Goal: Transaction & Acquisition: Book appointment/travel/reservation

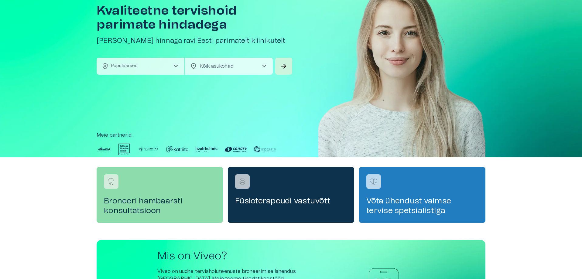
scroll to position [30, 0]
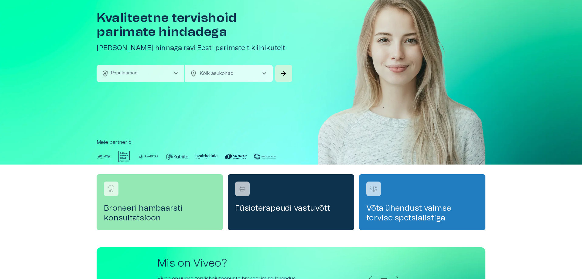
click at [172, 74] on span "chevron_right" at bounding box center [175, 73] width 7 height 7
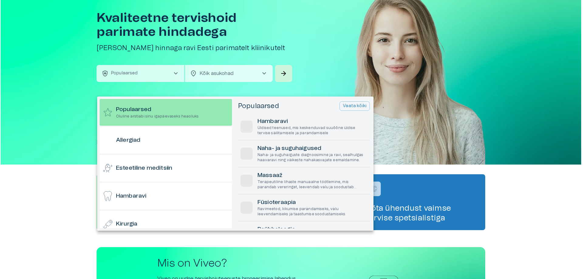
scroll to position [17, 0]
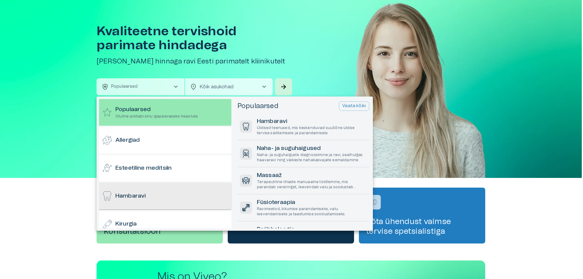
click at [153, 193] on div "Hambaravi" at bounding box center [165, 196] width 132 height 27
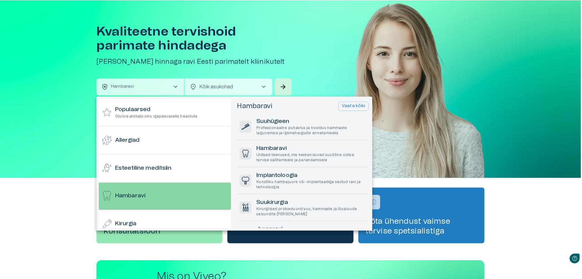
scroll to position [0, 0]
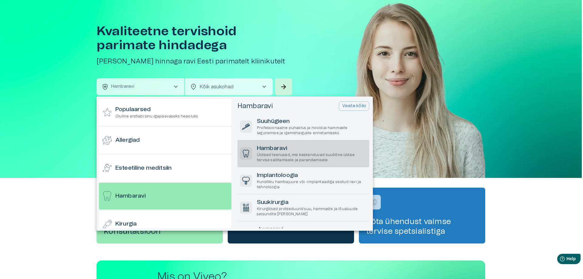
click at [292, 148] on h6 "Hambaravi" at bounding box center [312, 149] width 110 height 8
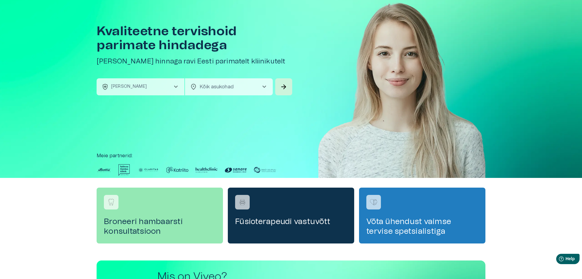
click at [265, 88] on span "chevron_right" at bounding box center [264, 86] width 7 height 7
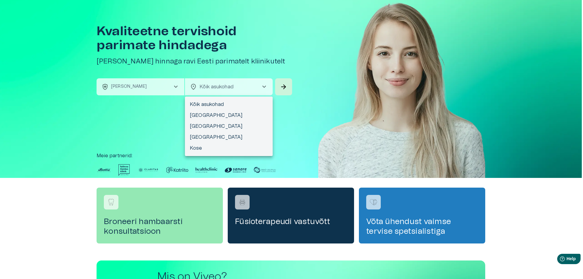
click at [320, 110] on div at bounding box center [291, 139] width 583 height 279
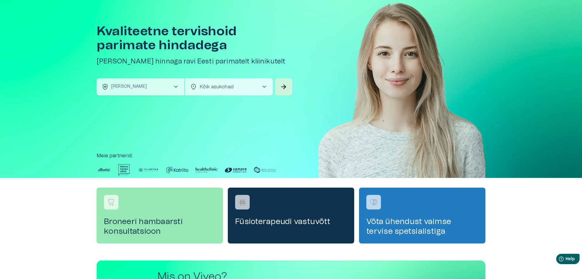
click at [265, 88] on span "chevron_right" at bounding box center [264, 86] width 7 height 7
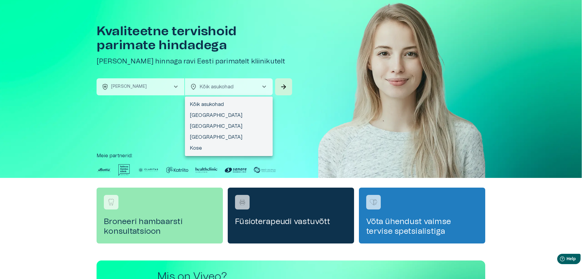
click at [214, 126] on li "[GEOGRAPHIC_DATA]" at bounding box center [229, 126] width 88 height 11
type input "**********"
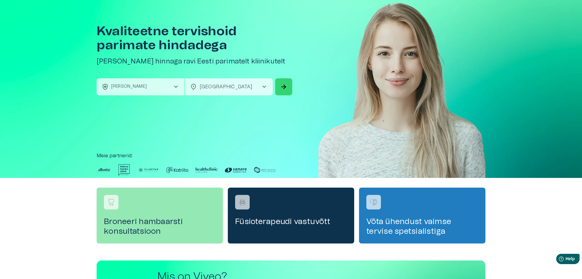
click at [279, 85] on button "arrow_forward" at bounding box center [283, 86] width 17 height 17
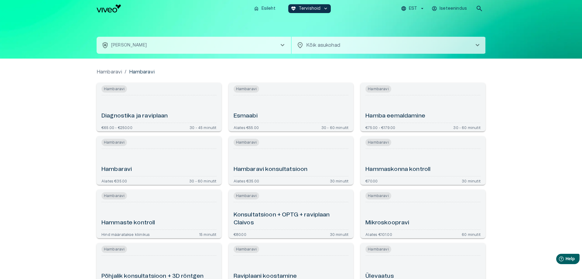
click at [115, 168] on h6 "Hambaravi" at bounding box center [116, 170] width 30 height 8
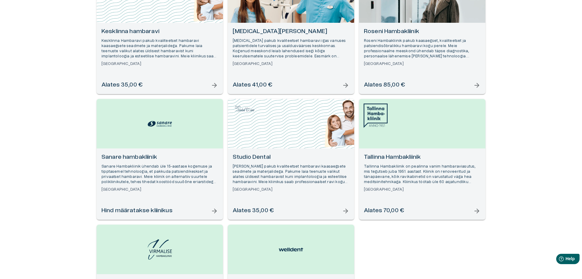
scroll to position [273, 0]
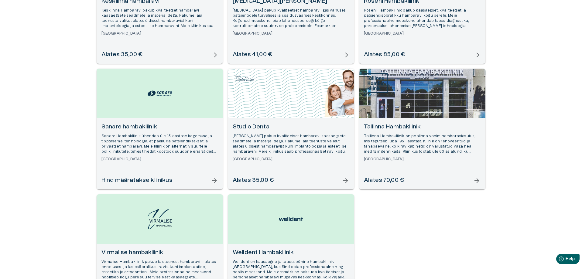
click at [387, 128] on h6 "Tallinna Hambakliinik" at bounding box center [422, 127] width 117 height 8
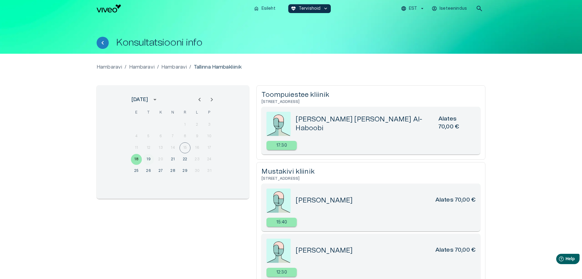
click at [147, 160] on button "19" at bounding box center [148, 159] width 11 height 11
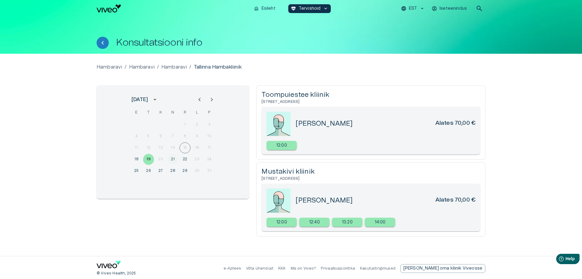
click at [170, 158] on button "21" at bounding box center [172, 159] width 11 height 11
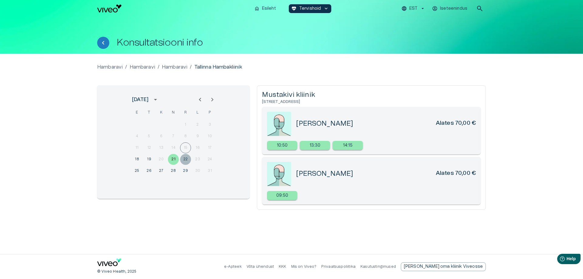
click at [183, 158] on button "22" at bounding box center [185, 159] width 11 height 11
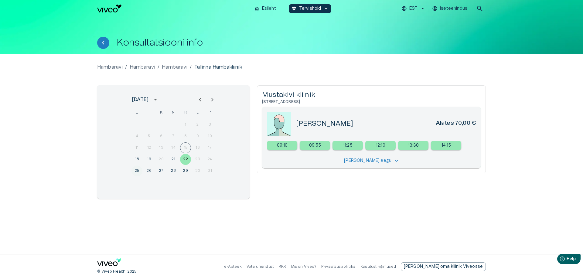
click at [138, 172] on button "25" at bounding box center [137, 171] width 11 height 11
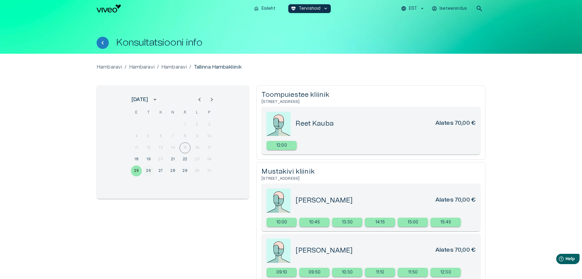
click at [148, 171] on button "26" at bounding box center [148, 171] width 11 height 11
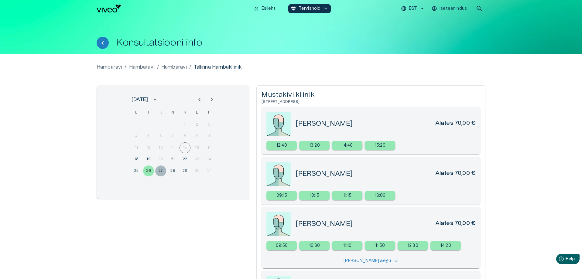
click at [159, 170] on button "27" at bounding box center [160, 171] width 11 height 11
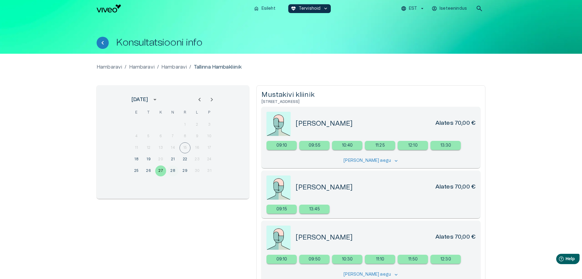
click at [171, 171] on button "28" at bounding box center [172, 171] width 11 height 11
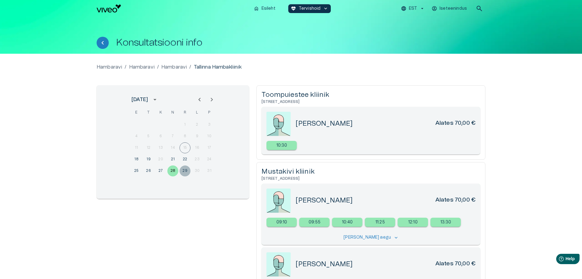
click at [186, 171] on button "29" at bounding box center [185, 171] width 11 height 11
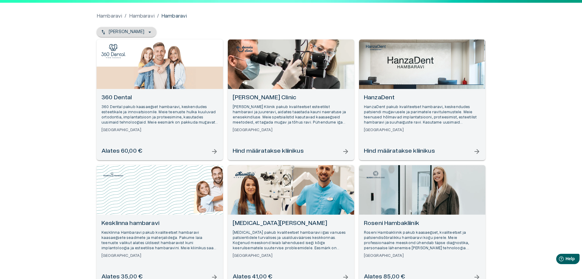
scroll to position [30, 0]
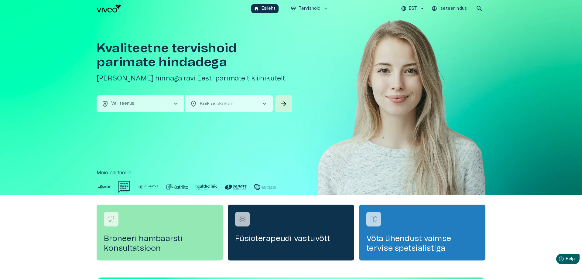
scroll to position [17, 0]
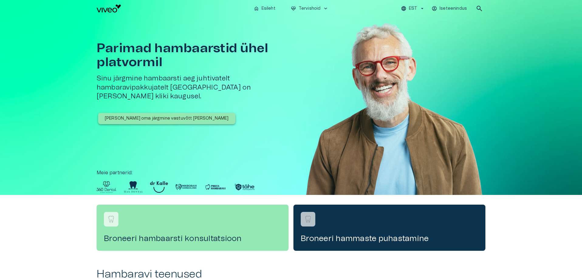
click at [148, 115] on p "[PERSON_NAME] oma järgmine vastuvõtt [PERSON_NAME]" at bounding box center [167, 118] width 124 height 6
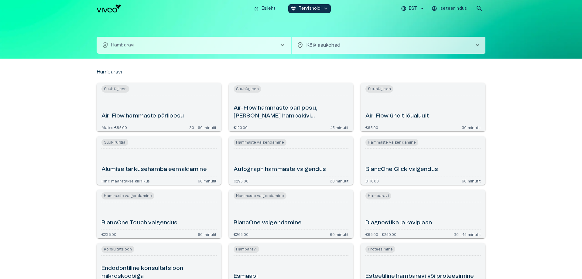
click at [286, 48] on span "chevron_right" at bounding box center [282, 45] width 7 height 7
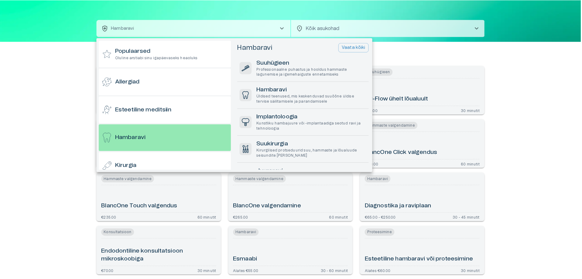
scroll to position [32, 0]
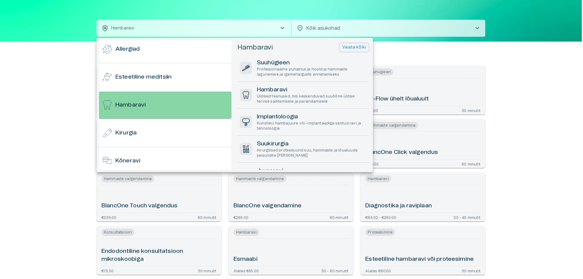
click at [135, 108] on h6 "Hambaravi" at bounding box center [130, 105] width 30 height 8
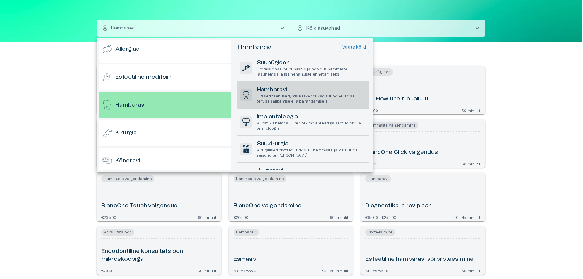
click at [285, 88] on h6 "Hambaravi" at bounding box center [312, 90] width 110 height 8
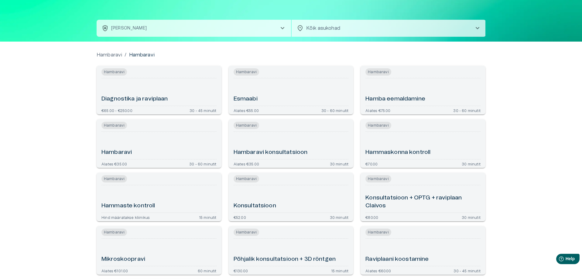
click at [474, 27] on span "chevron_right" at bounding box center [477, 28] width 7 height 7
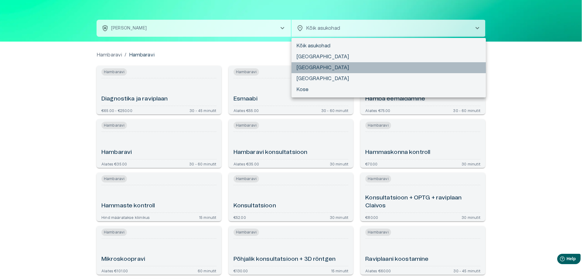
click at [340, 72] on li "[GEOGRAPHIC_DATA]" at bounding box center [389, 67] width 194 height 11
type input "**********"
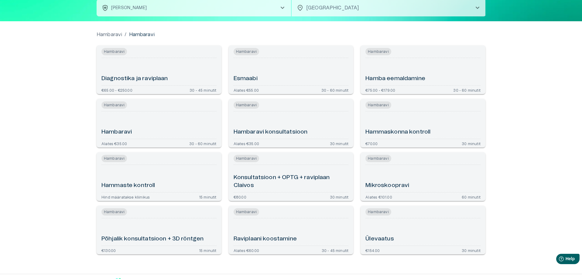
scroll to position [27, 0]
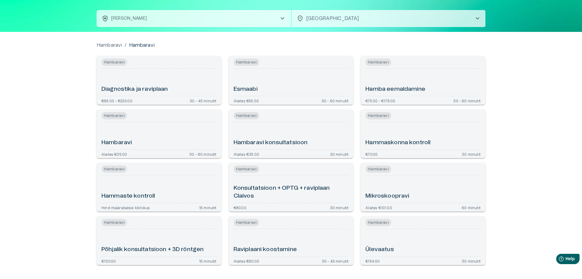
click at [118, 142] on h6 "Hambaravi" at bounding box center [116, 143] width 30 height 8
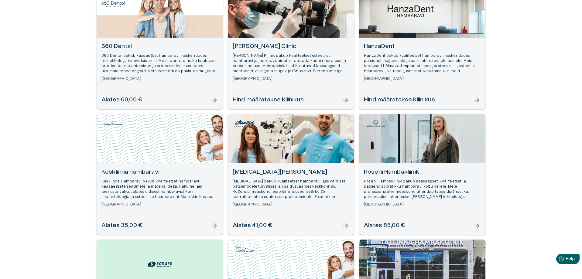
scroll to position [121, 0]
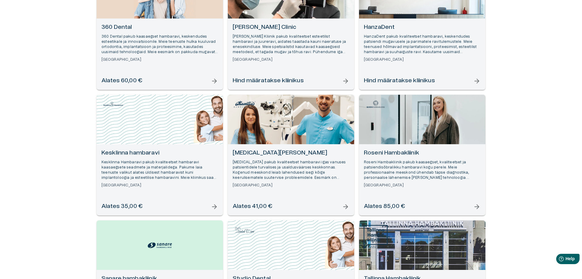
click at [268, 152] on h6 "[MEDICAL_DATA][PERSON_NAME]" at bounding box center [291, 153] width 117 height 8
